Goal: Task Accomplishment & Management: Use online tool/utility

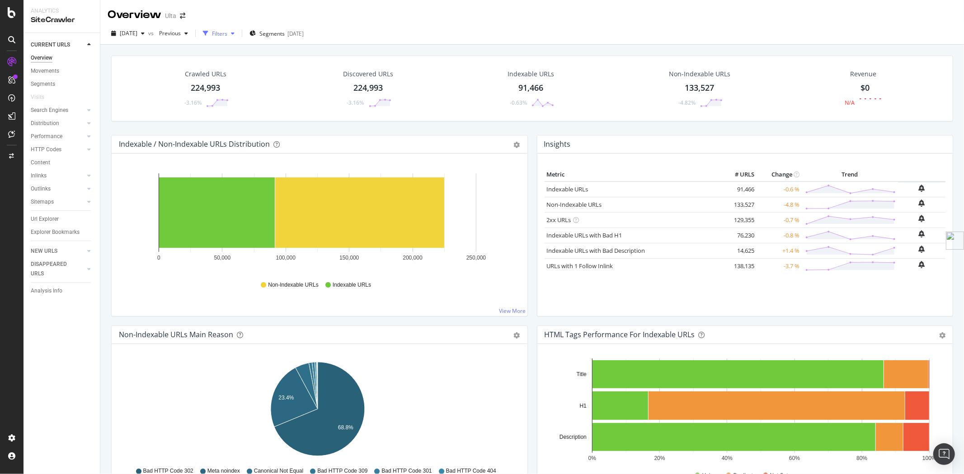
click at [227, 34] on div "Filters" at bounding box center [219, 34] width 15 height 8
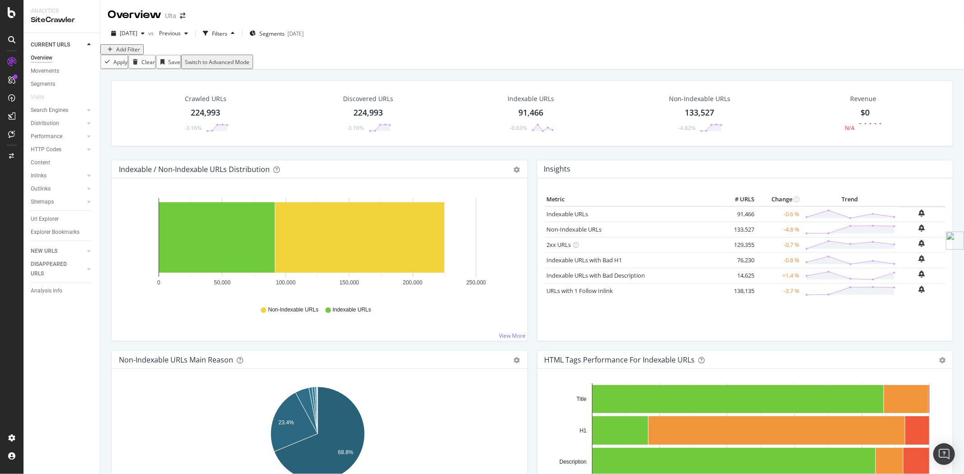
click at [134, 53] on div "Add Filter" at bounding box center [128, 50] width 24 height 8
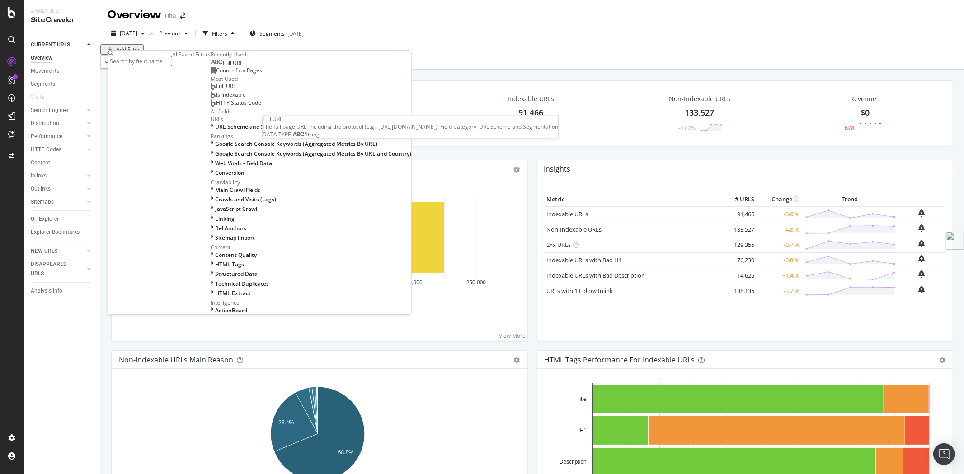
click at [223, 67] on span "Full URL" at bounding box center [233, 63] width 20 height 8
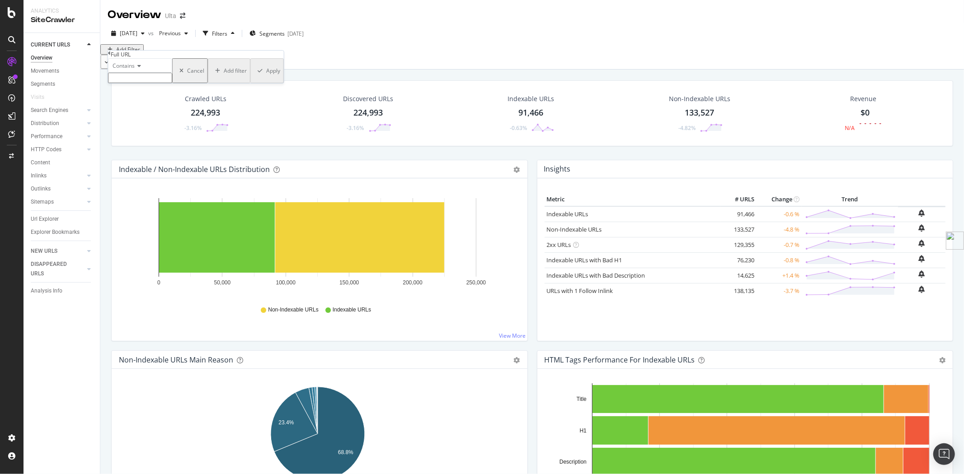
click at [172, 83] on input "text" at bounding box center [140, 78] width 64 height 10
type input "-travel"
click at [266, 77] on div "Apply" at bounding box center [273, 74] width 14 height 8
